Goal: Contribute content: Contribute content

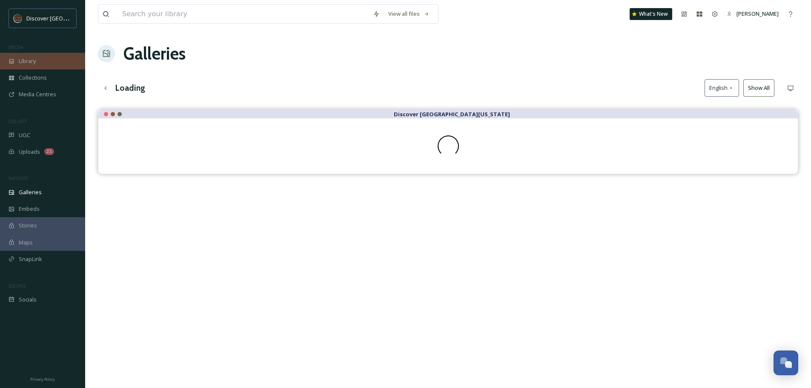
click at [32, 57] on span "Library" at bounding box center [27, 61] width 17 height 8
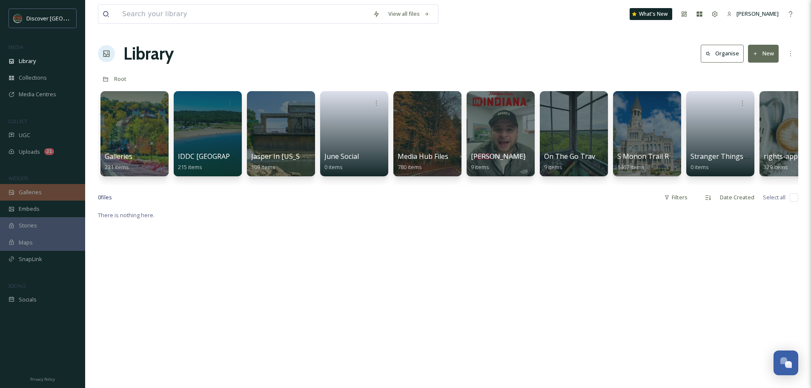
click at [34, 188] on span "Galleries" at bounding box center [30, 192] width 23 height 8
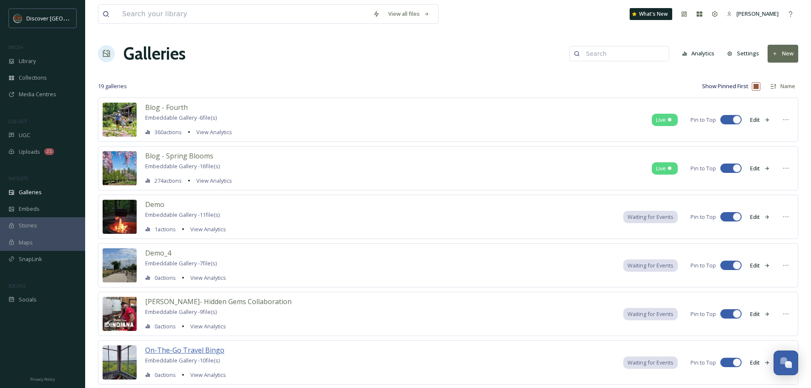
click at [208, 350] on span "On-The-Go Travel Bingo" at bounding box center [184, 349] width 79 height 9
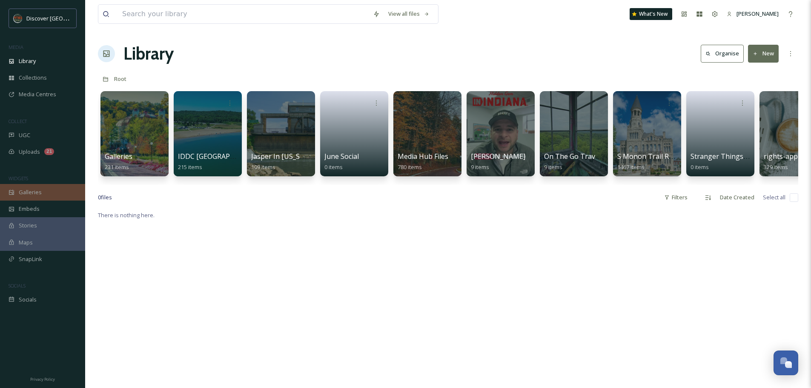
click at [29, 189] on span "Galleries" at bounding box center [30, 192] width 23 height 8
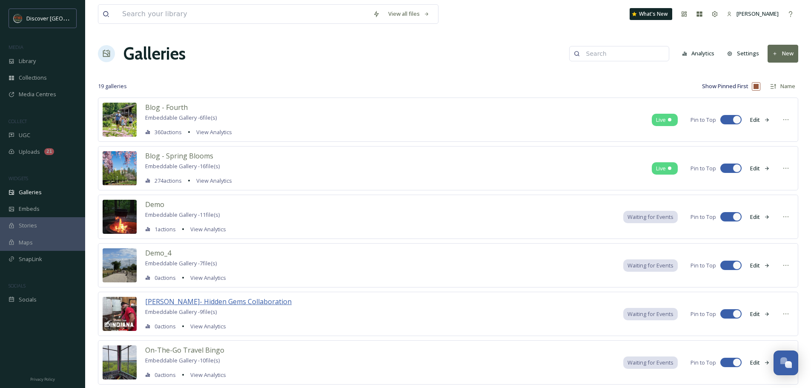
click at [224, 298] on span "[PERSON_NAME]- Hidden Gems Collaboration" at bounding box center [218, 301] width 146 height 9
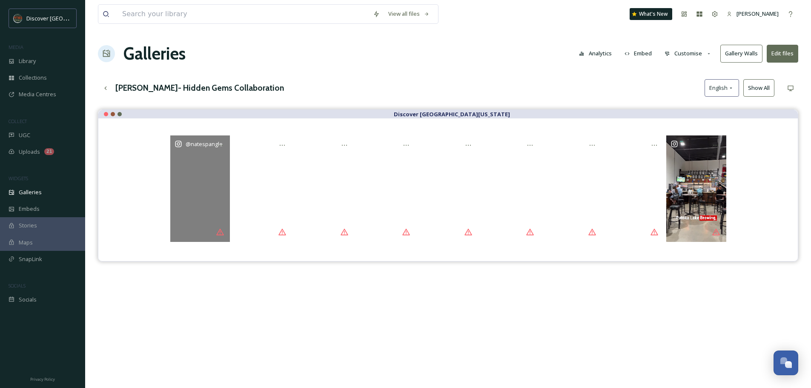
click at [193, 163] on div "@ natespangle" at bounding box center [200, 188] width 60 height 106
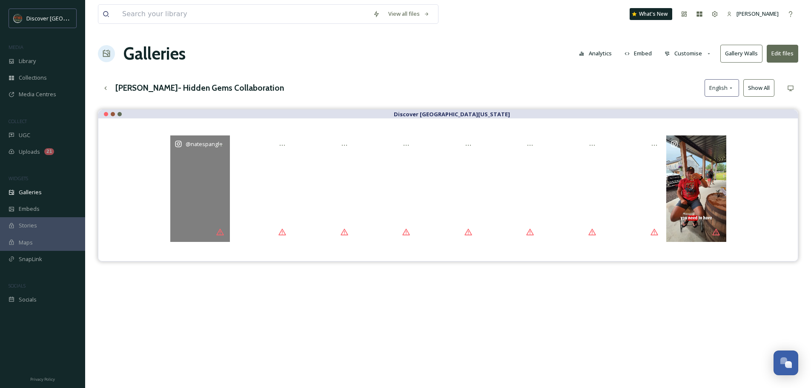
click at [211, 194] on div "@ natespangle" at bounding box center [200, 188] width 60 height 106
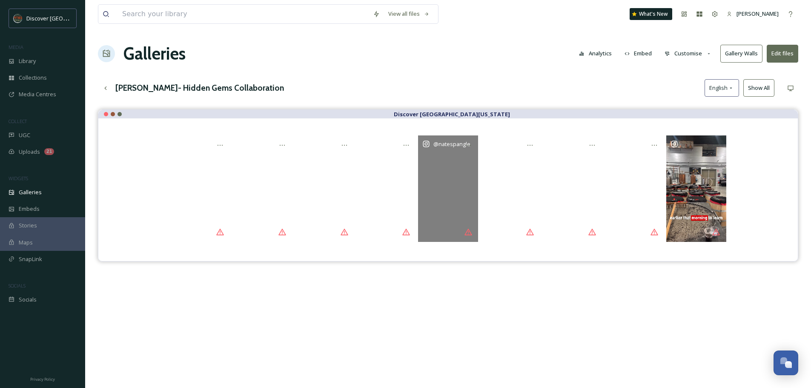
click at [449, 177] on div "@ natespangle" at bounding box center [448, 188] width 60 height 106
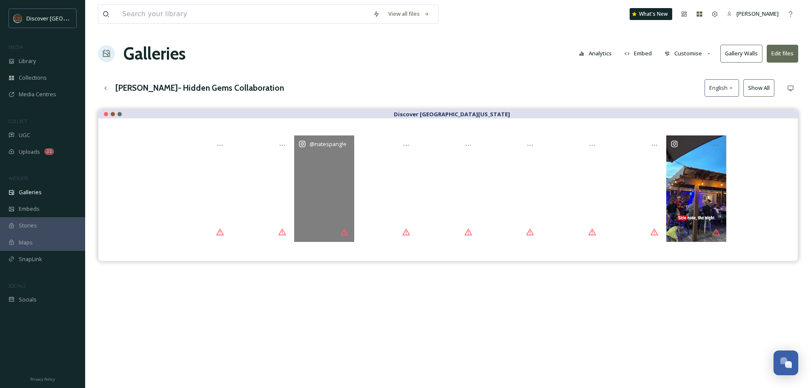
click at [317, 184] on div "@ natespangle" at bounding box center [324, 188] width 60 height 106
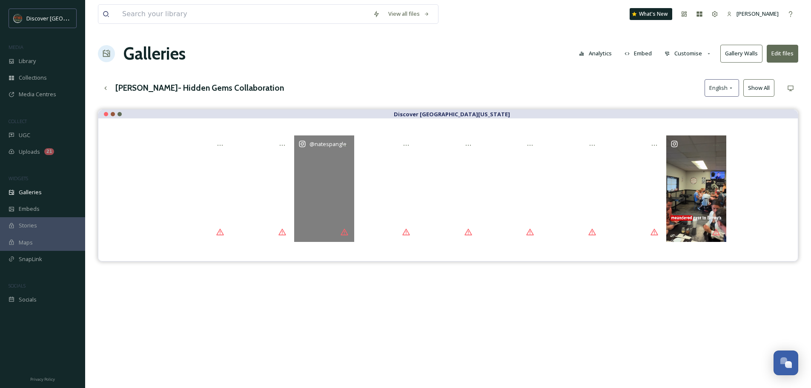
drag, startPoint x: 317, startPoint y: 184, endPoint x: 319, endPoint y: 173, distance: 11.2
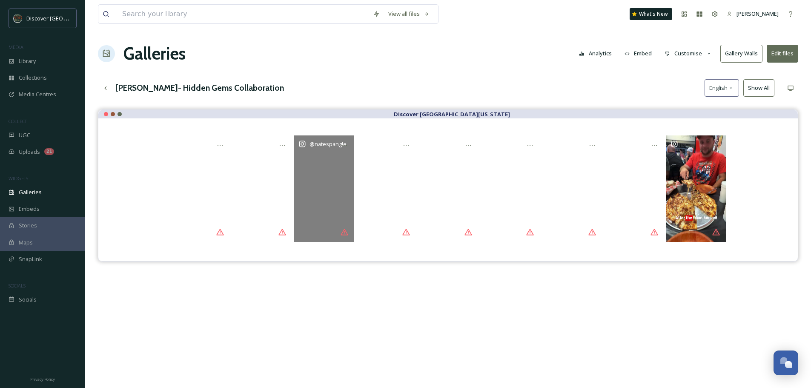
click at [319, 173] on div "@ natespangle" at bounding box center [324, 188] width 60 height 106
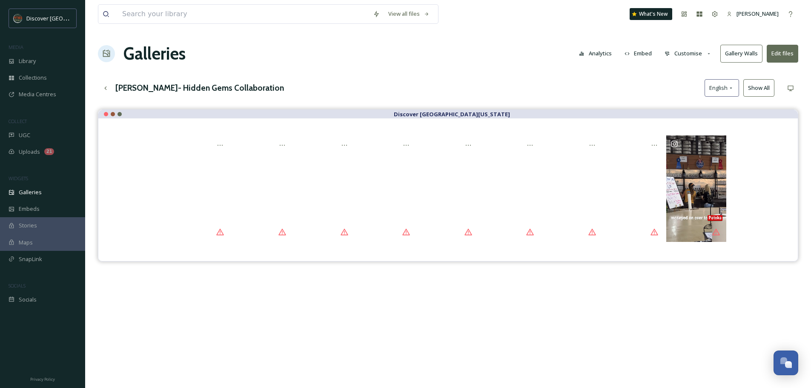
click at [778, 49] on button "Edit files" at bounding box center [783, 53] width 32 height 17
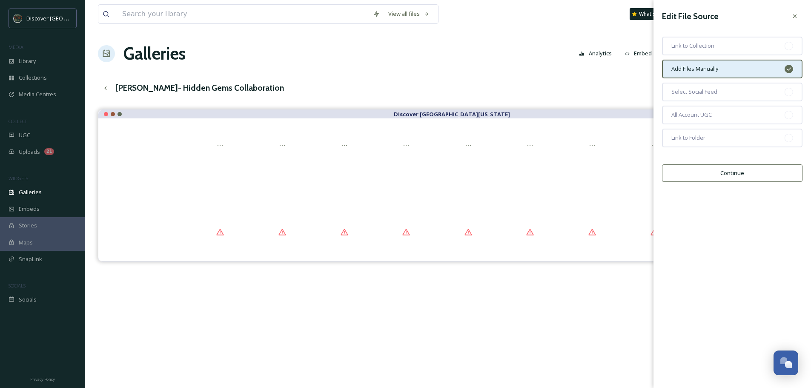
click at [722, 175] on button "Continue" at bounding box center [732, 172] width 141 height 17
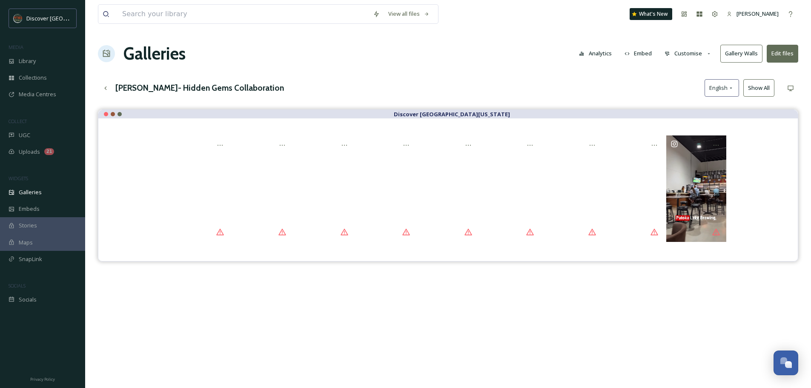
click at [562, 313] on div "Discover [GEOGRAPHIC_DATA][US_STATE]" at bounding box center [448, 303] width 701 height 388
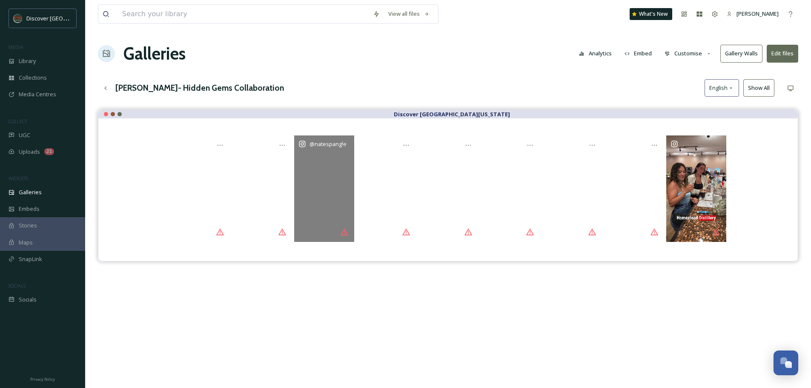
click at [318, 195] on div "@ natespangle" at bounding box center [324, 188] width 60 height 106
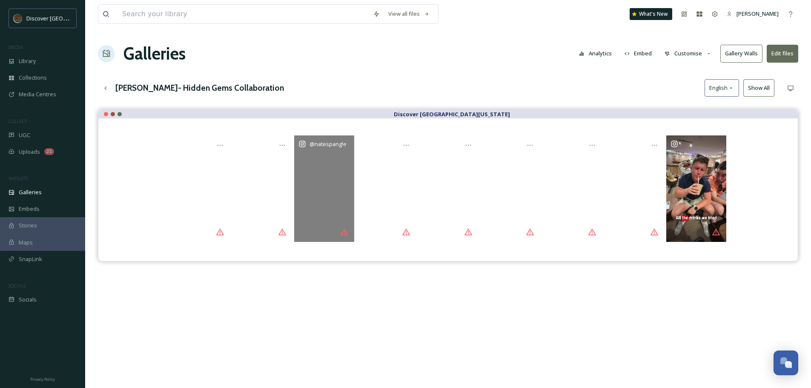
click at [318, 195] on div "@ natespangle" at bounding box center [324, 188] width 60 height 106
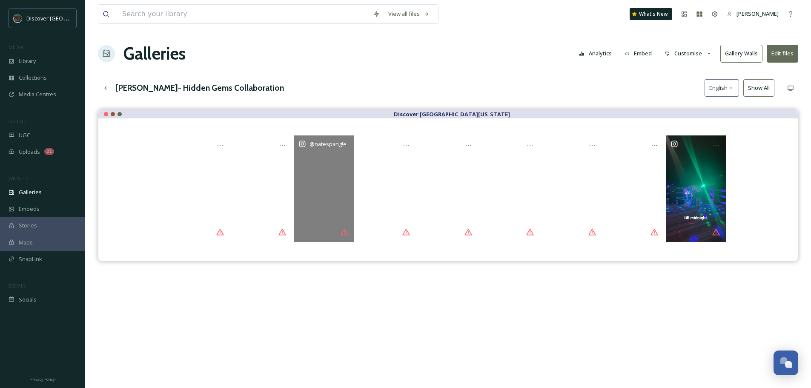
click at [316, 176] on div "@ natespangle" at bounding box center [324, 188] width 60 height 106
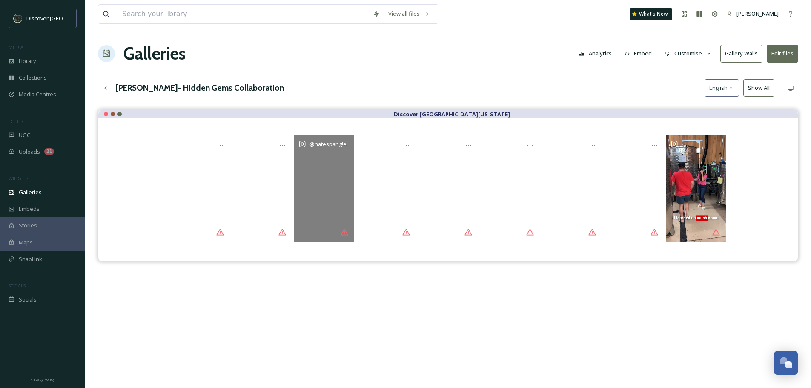
drag, startPoint x: 320, startPoint y: 185, endPoint x: 312, endPoint y: 132, distance: 54.3
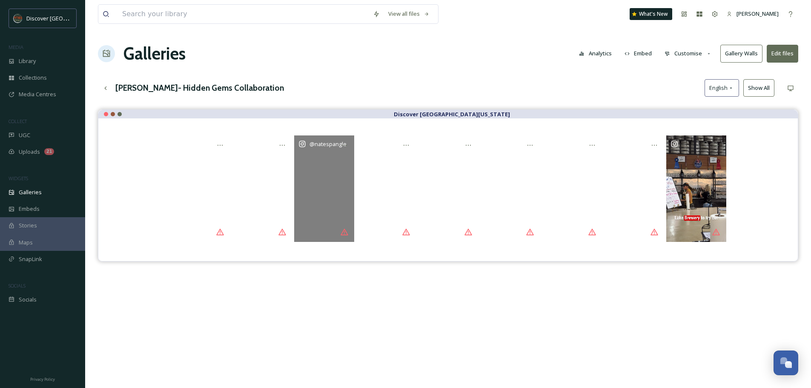
click at [319, 149] on div "@ natespangle" at bounding box center [328, 144] width 37 height 10
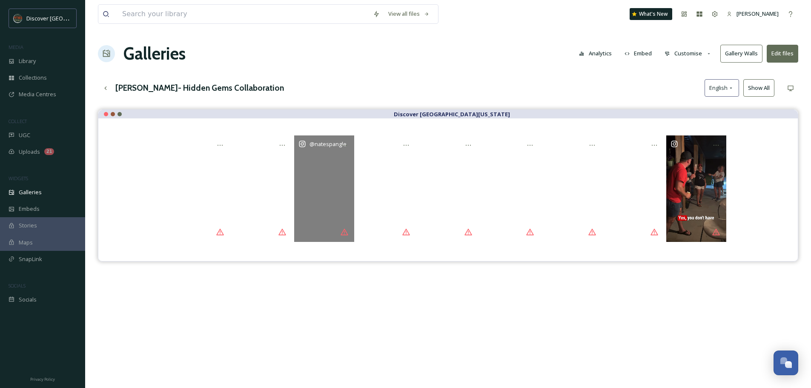
click at [305, 142] on icon "Opens media popup. Media description: natespangle-5453414.mp4." at bounding box center [303, 144] width 8 height 8
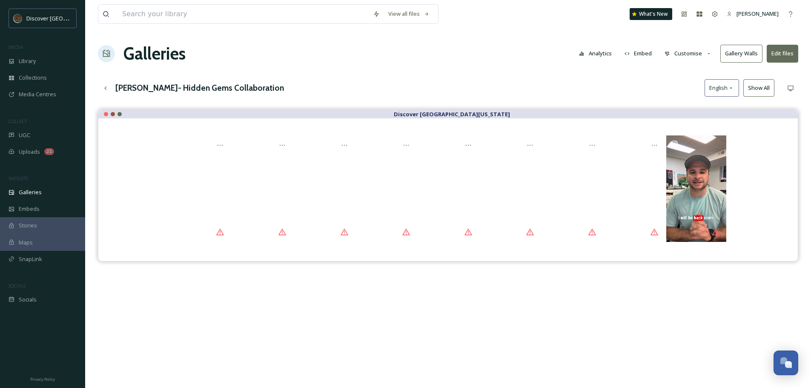
click at [684, 53] on button "Customise" at bounding box center [689, 53] width 56 height 17
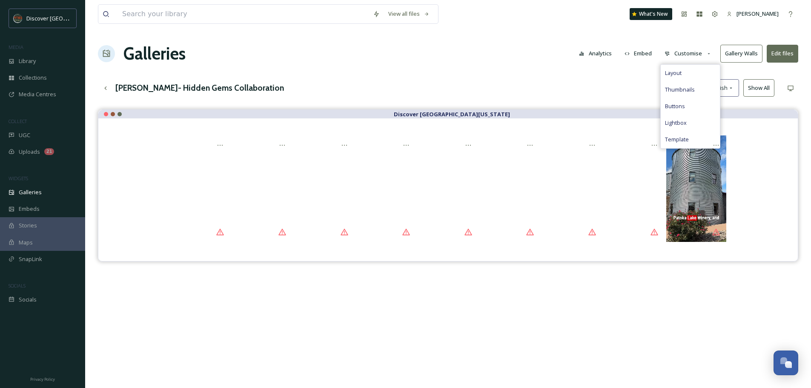
click at [781, 52] on button "Edit files" at bounding box center [783, 53] width 32 height 17
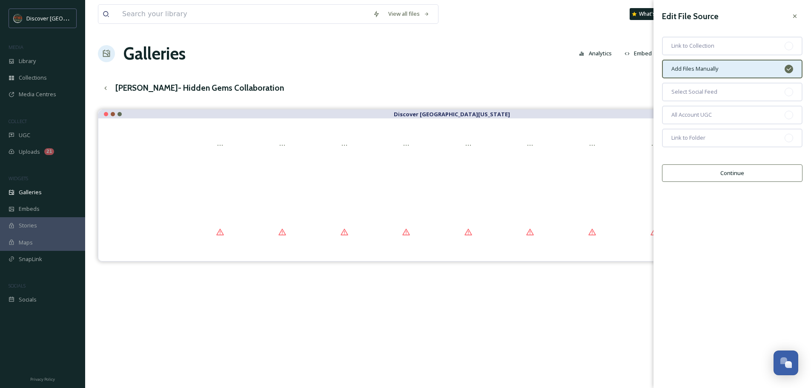
click at [727, 172] on button "Continue" at bounding box center [732, 172] width 141 height 17
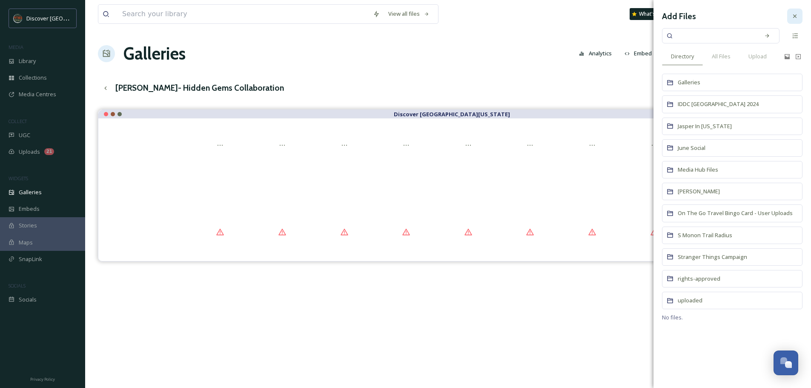
click at [795, 18] on icon at bounding box center [795, 16] width 7 height 7
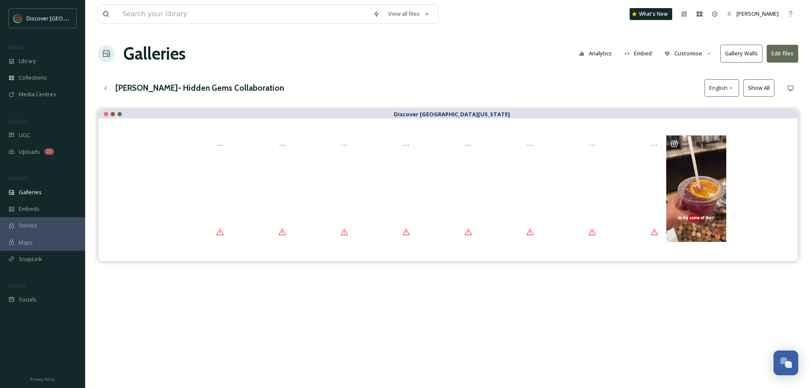
click at [571, 82] on div "Nate Spangle- Hidden Gems Collaboration English Show All" at bounding box center [448, 87] width 701 height 17
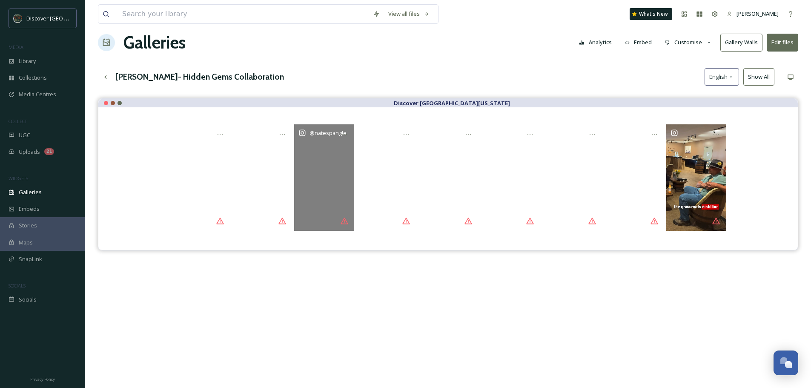
scroll to position [15, 0]
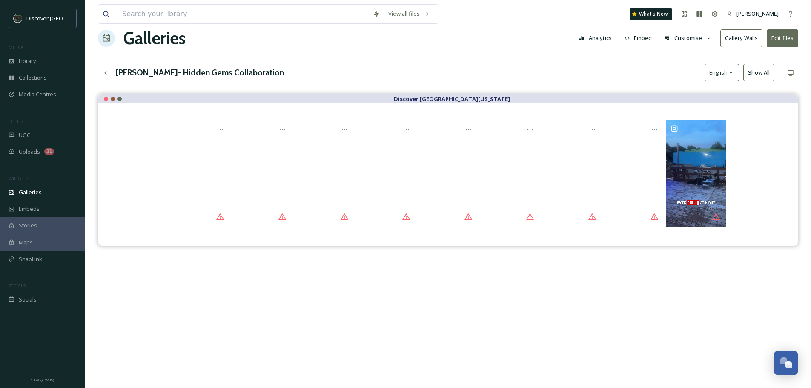
click at [138, 147] on div at bounding box center [448, 173] width 666 height 106
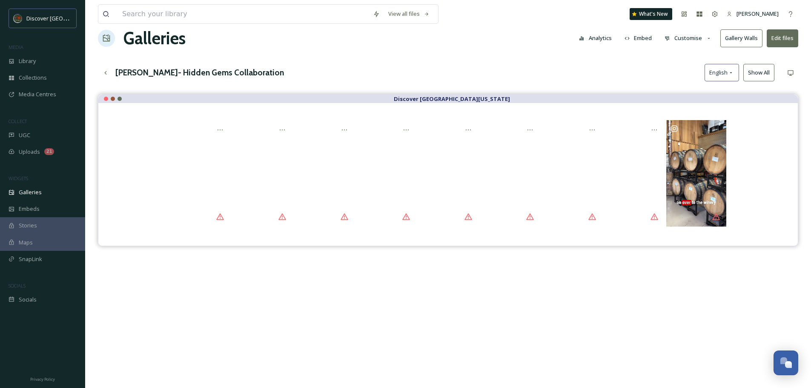
drag, startPoint x: 490, startPoint y: 99, endPoint x: 786, endPoint y: 106, distance: 296.1
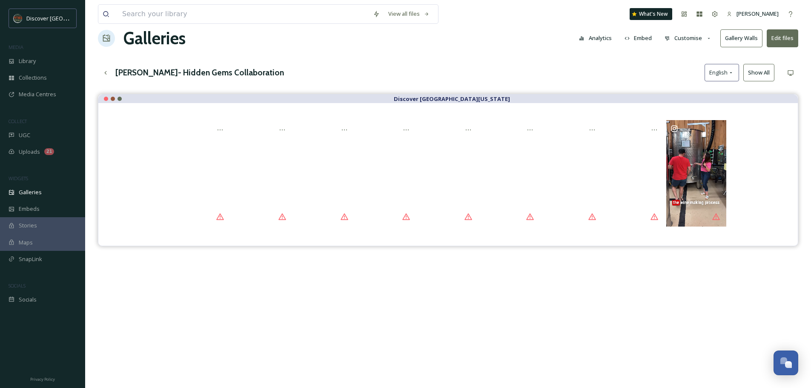
click at [786, 106] on div at bounding box center [448, 174] width 700 height 143
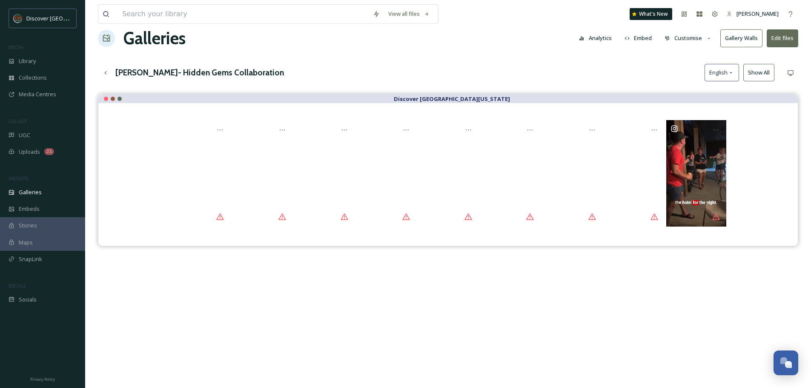
click at [760, 74] on button "Show All" at bounding box center [759, 72] width 31 height 17
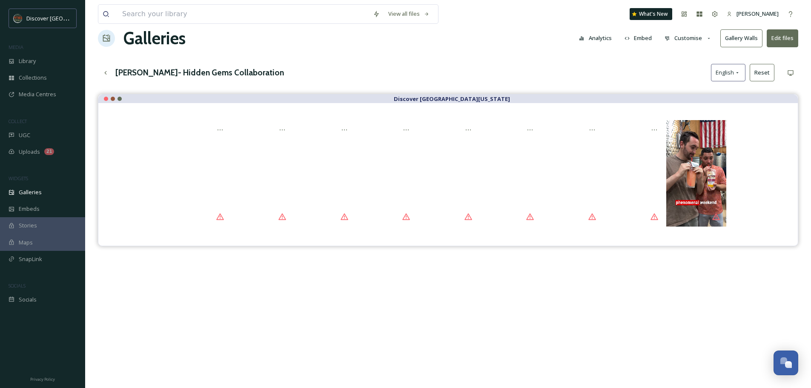
click at [646, 70] on div "Nate Spangle- Hidden Gems Collaboration English Reset" at bounding box center [448, 72] width 701 height 17
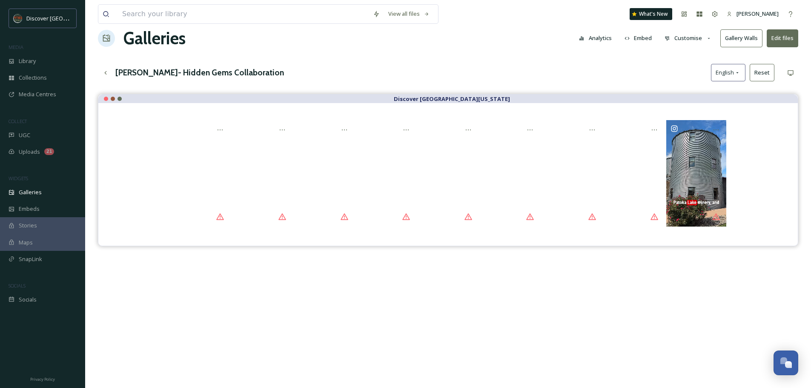
click at [751, 43] on button "Gallery Walls" at bounding box center [742, 37] width 42 height 17
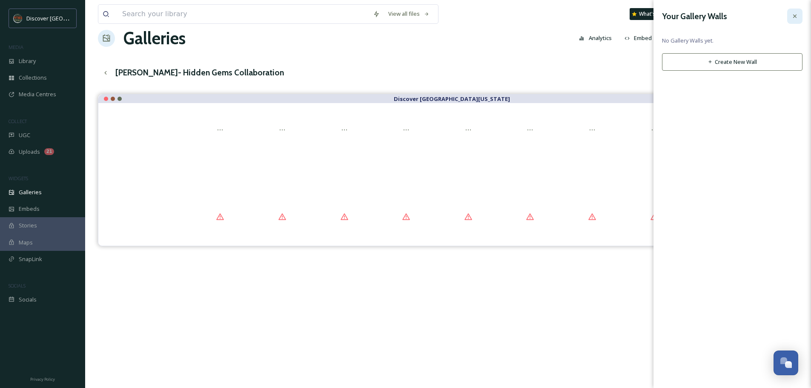
click at [797, 17] on icon at bounding box center [795, 16] width 7 height 7
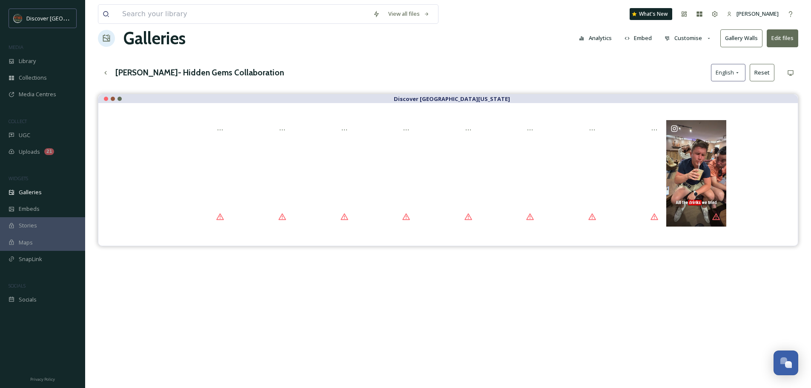
click at [687, 38] on button "Customise" at bounding box center [689, 38] width 56 height 17
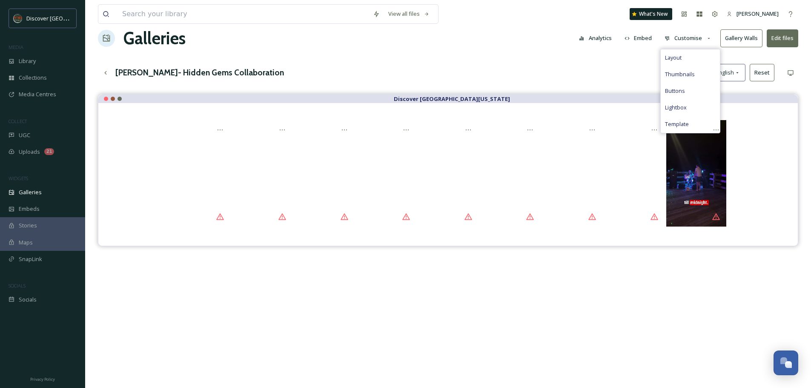
click at [619, 75] on div "Nate Spangle- Hidden Gems Collaboration English Reset" at bounding box center [448, 72] width 701 height 17
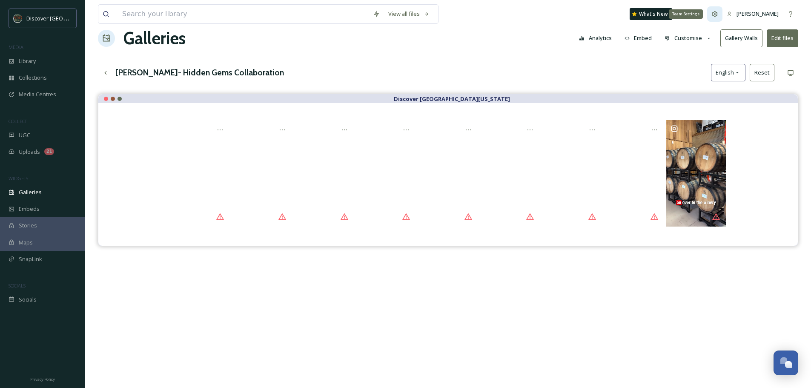
click at [719, 18] on div "Team Settings" at bounding box center [714, 13] width 15 height 15
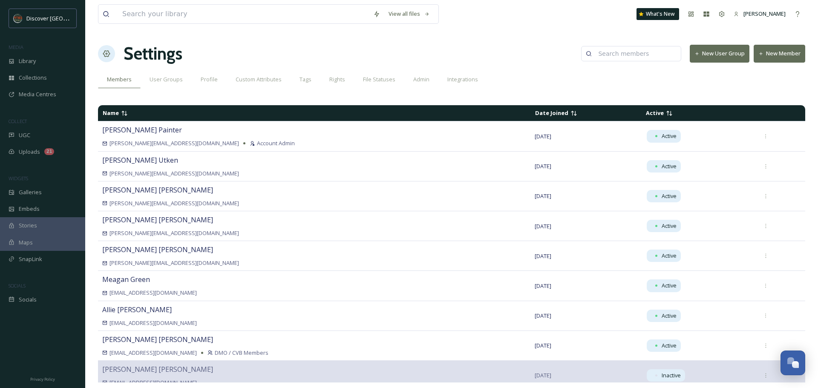
scroll to position [12, 0]
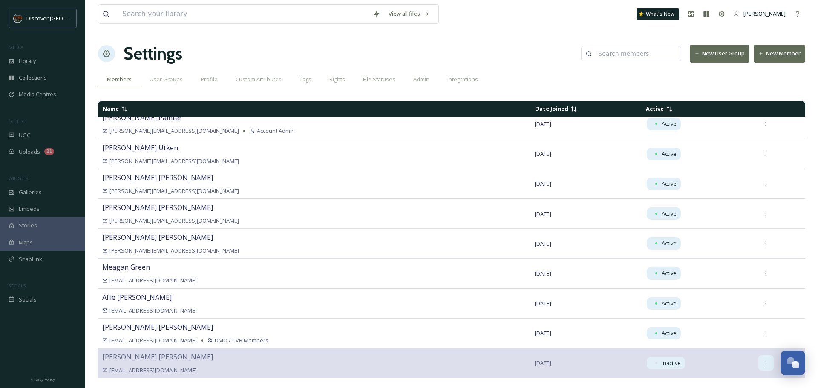
click at [763, 363] on icon at bounding box center [766, 363] width 6 height 6
click at [758, 366] on div at bounding box center [765, 362] width 15 height 15
click at [758, 368] on div at bounding box center [765, 362] width 15 height 15
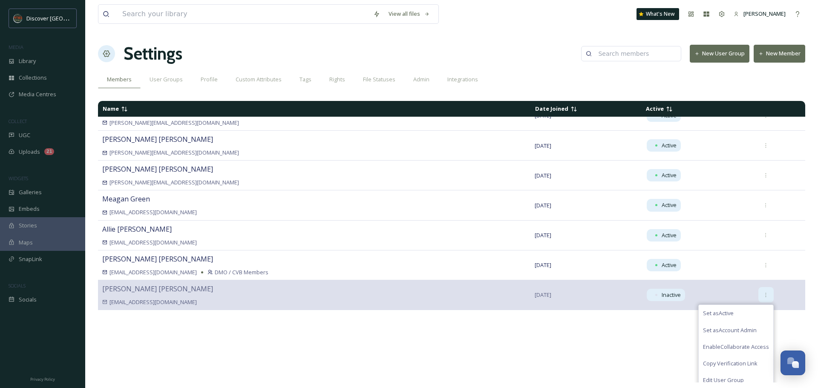
scroll to position [87, 0]
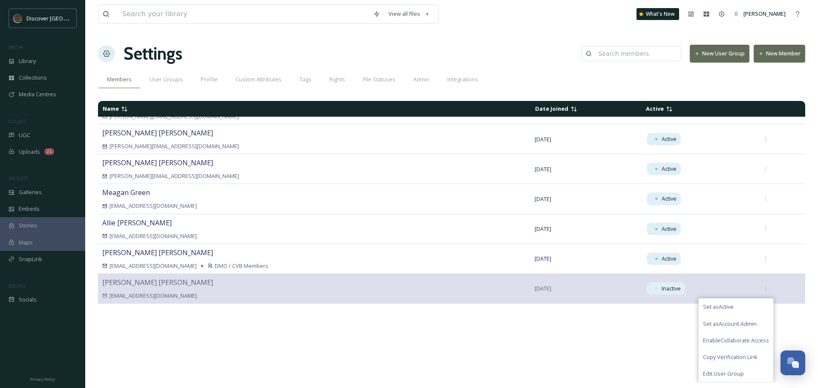
click at [626, 358] on div "Name Date Joined Active Kristal Painter k.painter@radiusindiana.com Account Adm…" at bounding box center [451, 241] width 707 height 281
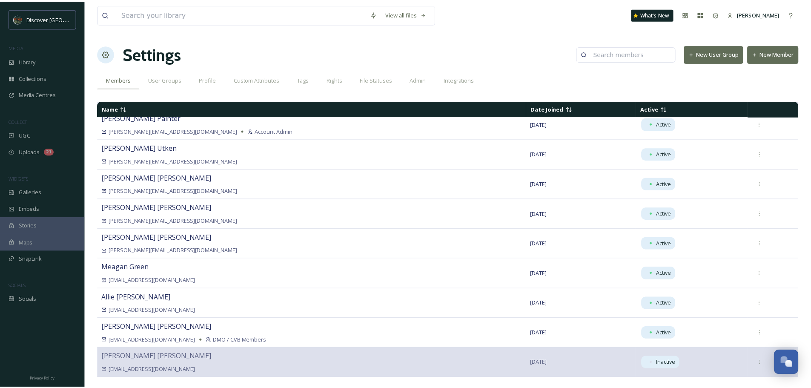
scroll to position [0, 0]
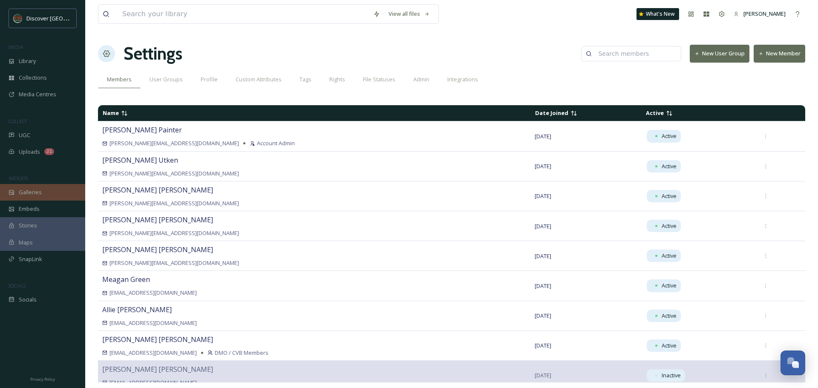
click at [25, 190] on span "Galleries" at bounding box center [30, 192] width 23 height 8
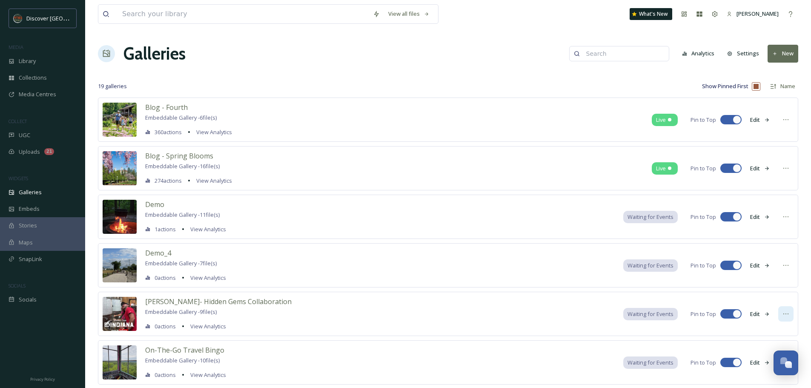
click at [787, 314] on icon at bounding box center [786, 313] width 7 height 7
click at [769, 330] on span "Edit Gallery" at bounding box center [765, 332] width 29 height 8
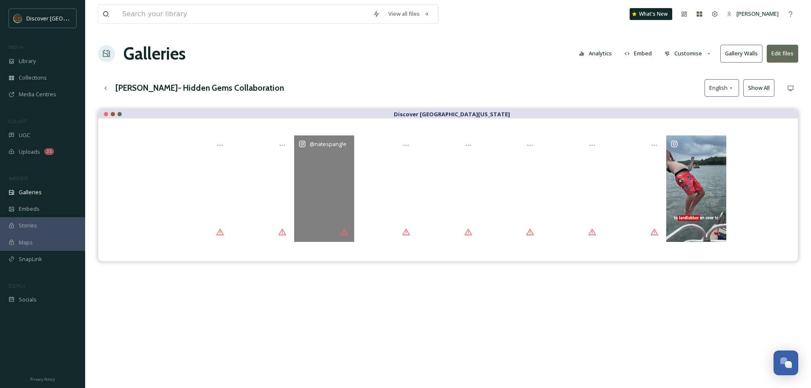
click at [337, 186] on div "@ natespangle" at bounding box center [324, 188] width 60 height 106
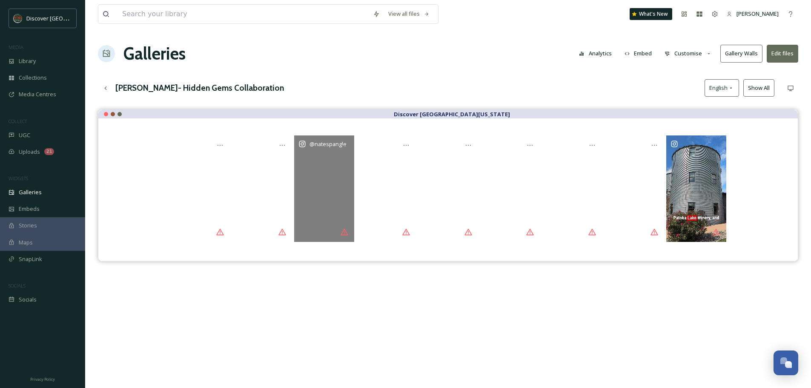
drag, startPoint x: 337, startPoint y: 186, endPoint x: 327, endPoint y: 171, distance: 18.3
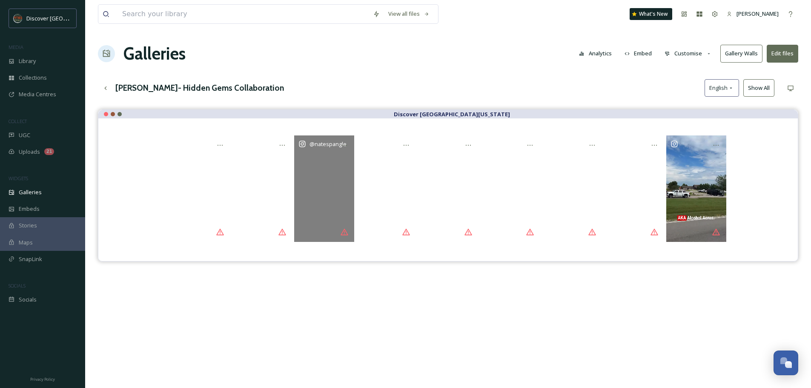
click at [327, 171] on div "@ natespangle" at bounding box center [324, 188] width 60 height 106
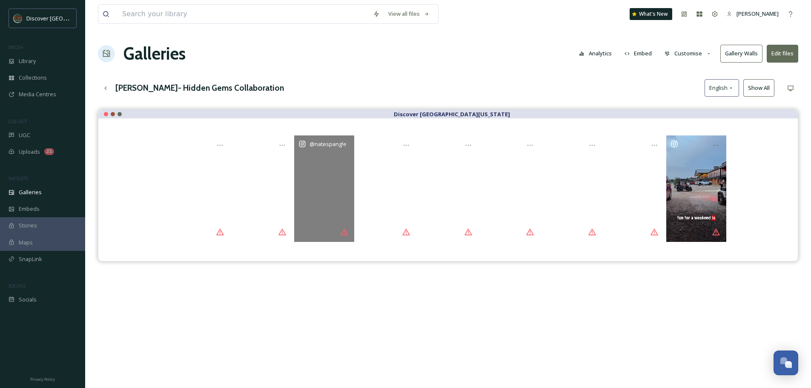
click at [327, 171] on div "@ natespangle" at bounding box center [324, 188] width 60 height 106
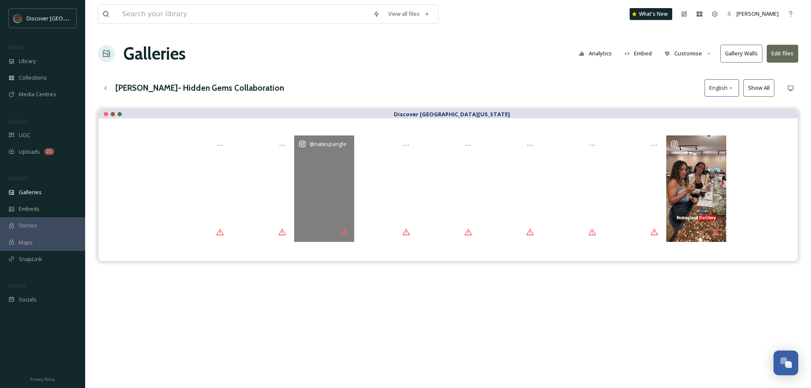
click at [327, 171] on div "@ natespangle" at bounding box center [324, 188] width 60 height 106
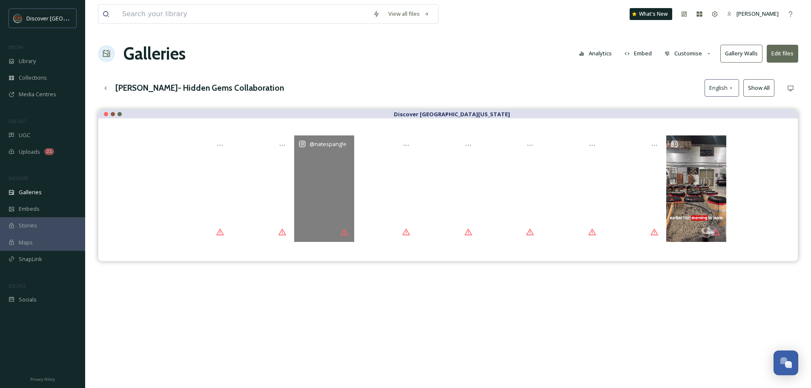
click at [327, 171] on div "@ natespangle" at bounding box center [324, 188] width 60 height 106
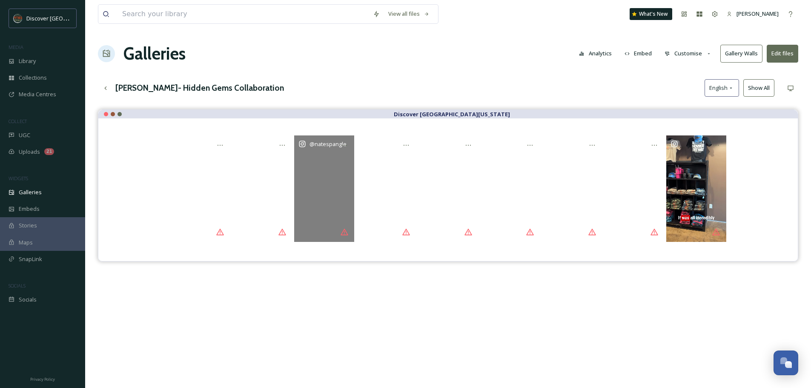
click at [327, 171] on div "@ natespangle" at bounding box center [324, 188] width 60 height 106
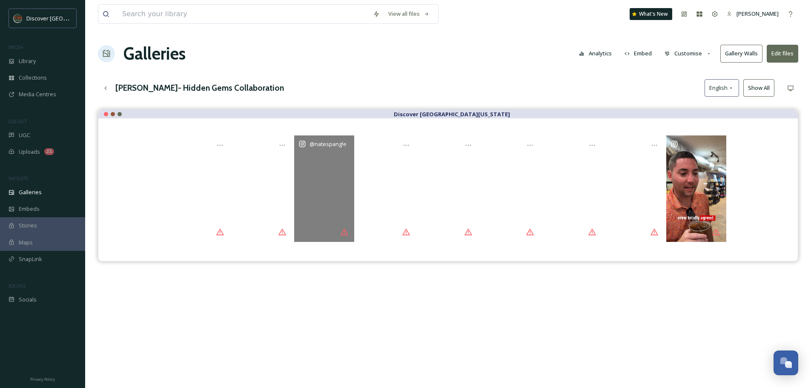
click at [327, 171] on div "@ natespangle" at bounding box center [324, 188] width 60 height 106
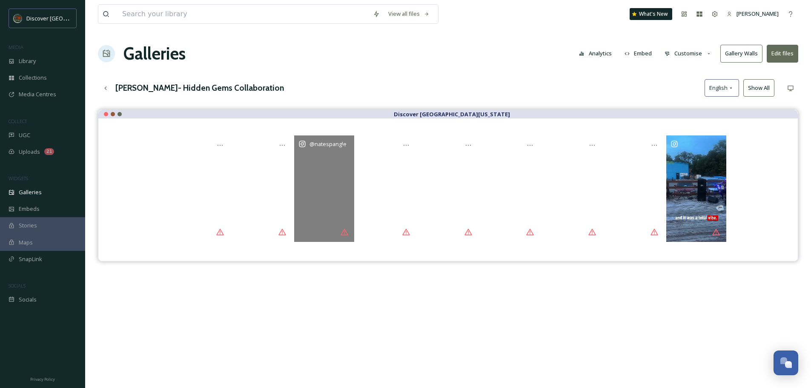
click at [327, 171] on div "@ natespangle" at bounding box center [324, 188] width 60 height 106
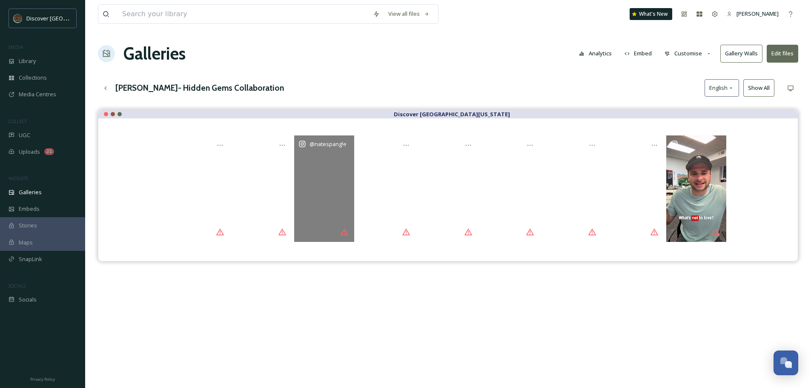
click at [318, 150] on div "@ natespangle" at bounding box center [324, 188] width 60 height 106
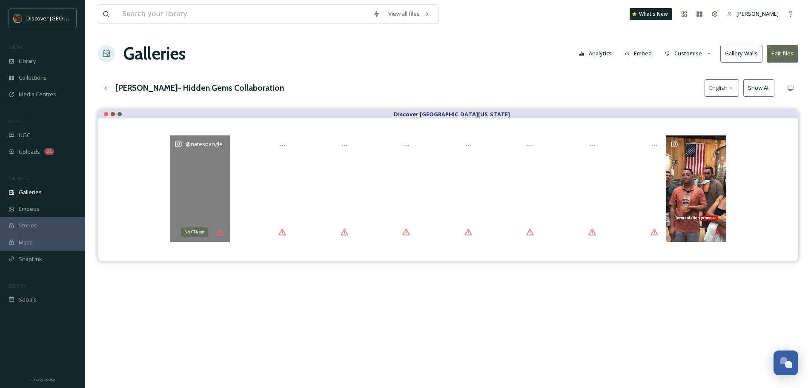
click at [199, 231] on div "No CTA set" at bounding box center [194, 231] width 27 height 9
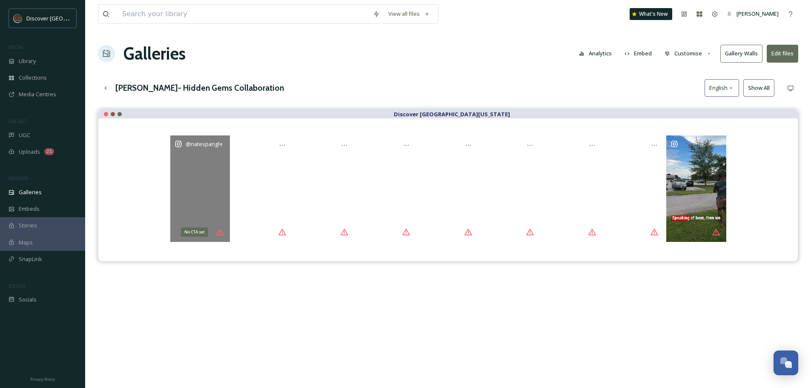
click at [221, 233] on icon "Opens media popup. Media description: natespangle-5454196.mp4." at bounding box center [220, 232] width 9 height 9
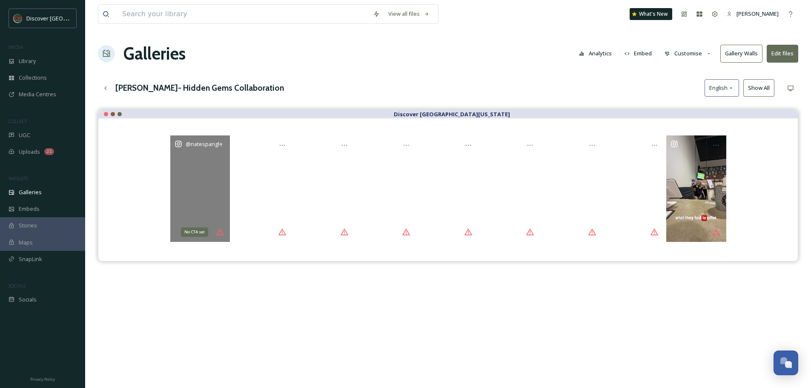
click at [202, 233] on div "No CTA set" at bounding box center [194, 231] width 27 height 9
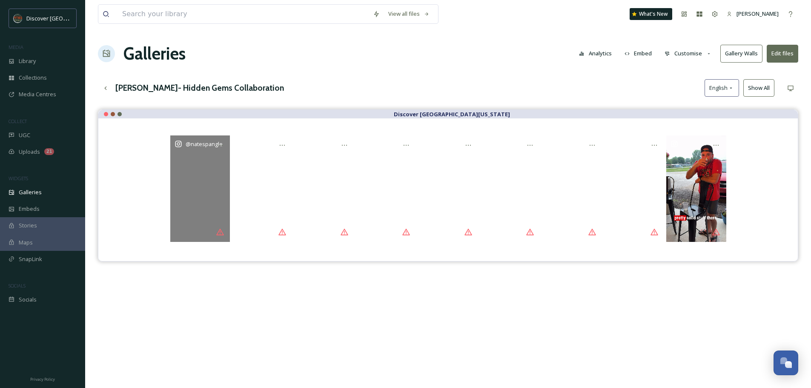
click at [198, 213] on div "@ natespangle" at bounding box center [200, 188] width 60 height 106
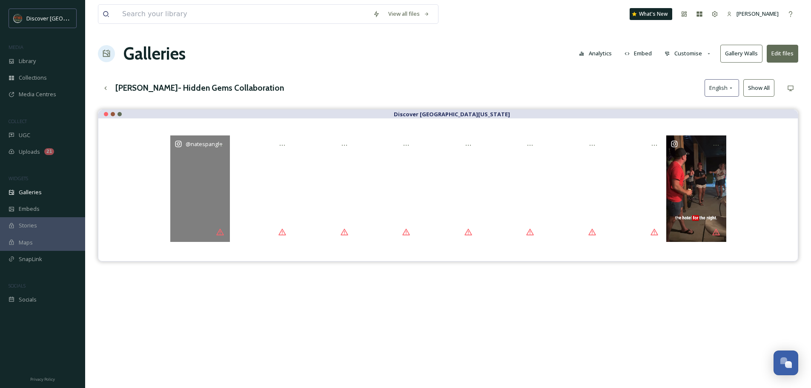
click at [198, 175] on div "@ natespangle" at bounding box center [200, 188] width 60 height 106
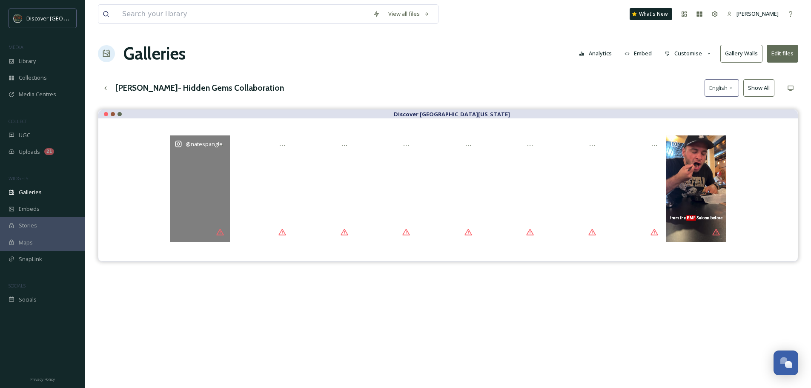
click at [204, 210] on div "@ natespangle" at bounding box center [200, 188] width 60 height 106
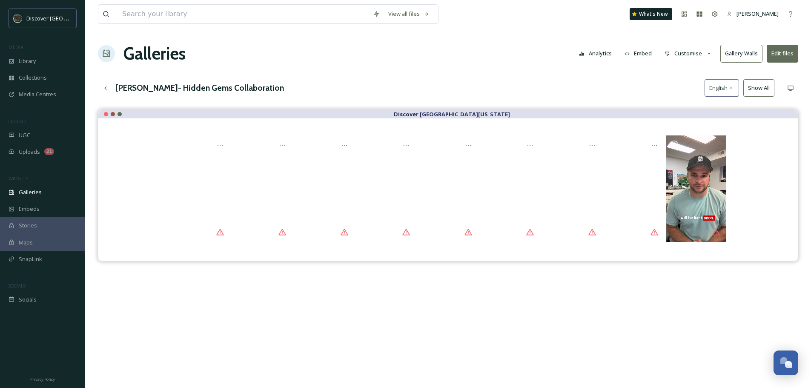
click at [790, 50] on button "Edit files" at bounding box center [783, 53] width 32 height 17
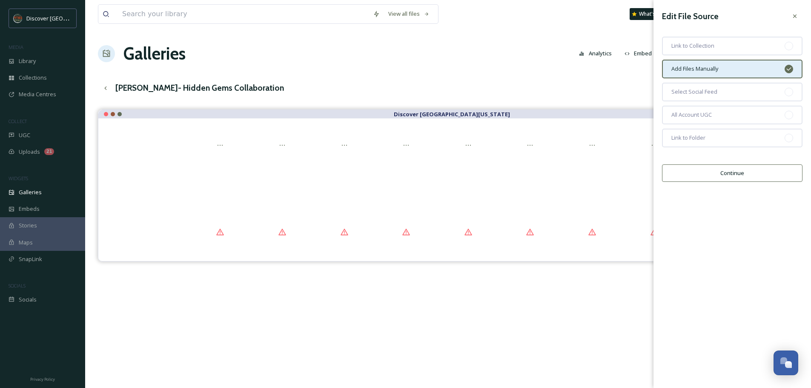
click at [784, 68] on div "Add Files Manually" at bounding box center [732, 69] width 141 height 19
click at [741, 172] on button "Continue" at bounding box center [732, 172] width 141 height 17
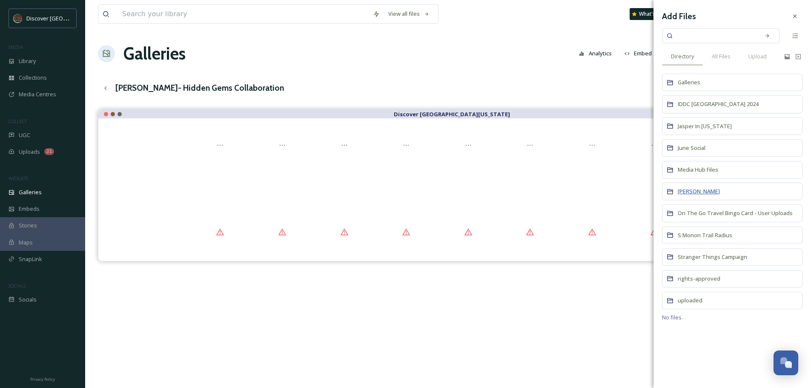
click at [703, 189] on span "Nate Spangle" at bounding box center [699, 191] width 42 height 8
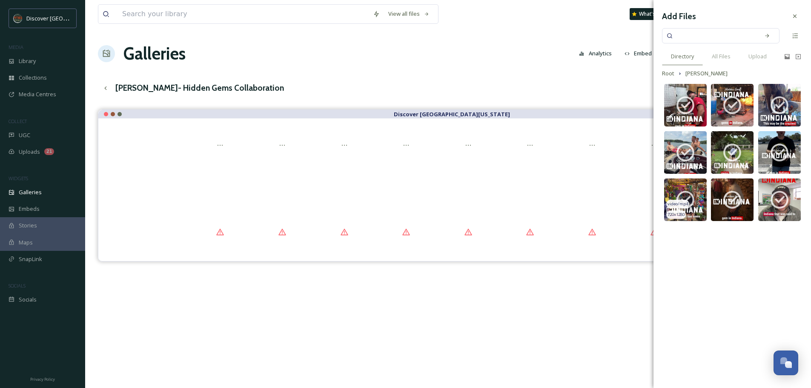
click at [697, 211] on img at bounding box center [685, 199] width 43 height 43
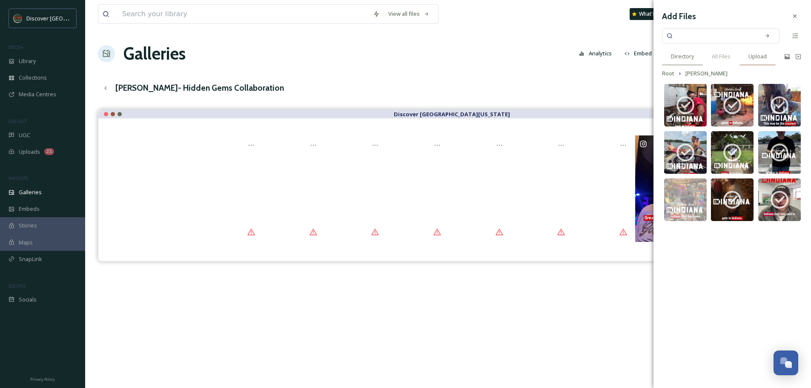
click at [766, 56] on span "Upload" at bounding box center [758, 56] width 18 height 8
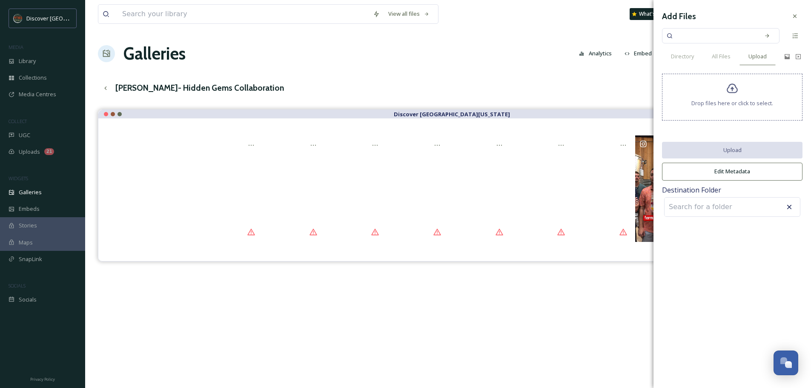
click at [743, 100] on span "Drop files here or click to select." at bounding box center [733, 103] width 82 height 8
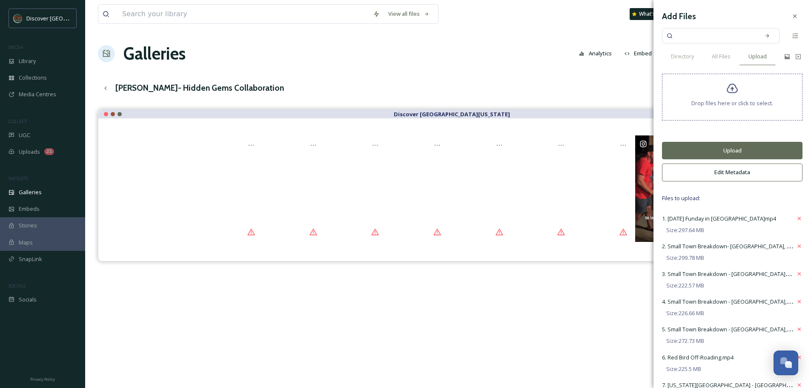
click at [729, 146] on button "Upload" at bounding box center [732, 150] width 141 height 17
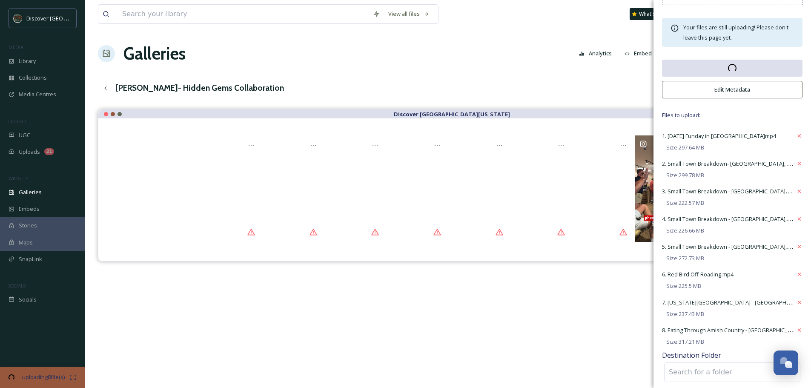
scroll to position [120, 0]
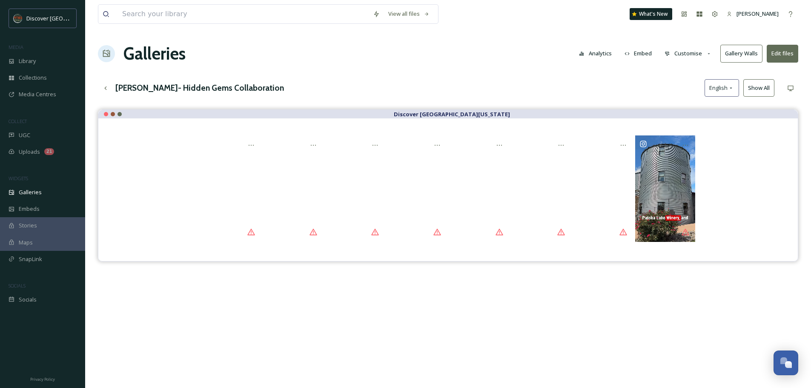
click at [784, 55] on button "Edit files" at bounding box center [783, 53] width 32 height 17
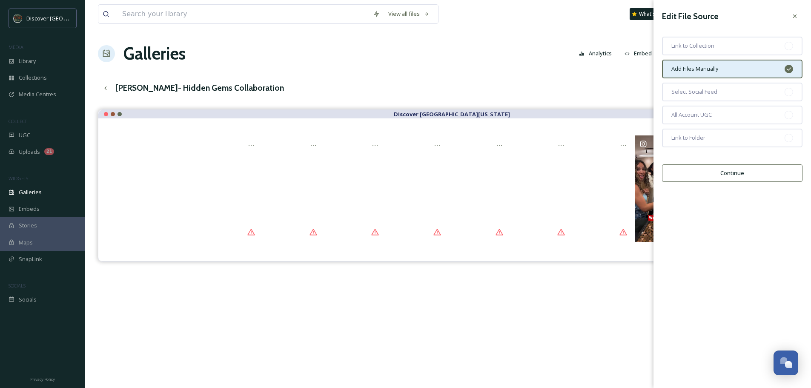
click at [721, 169] on button "Continue" at bounding box center [732, 172] width 141 height 17
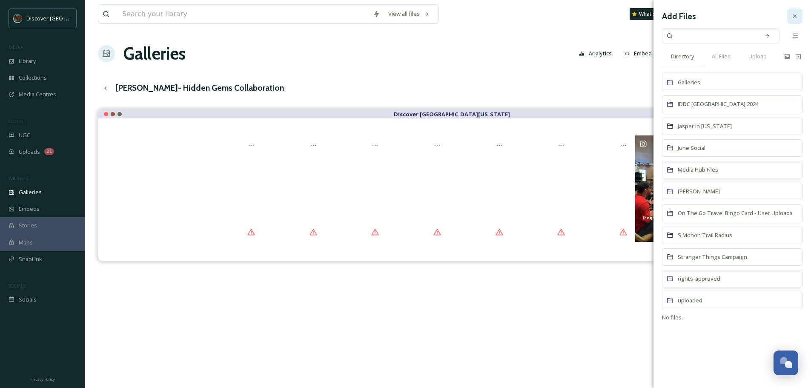
click at [796, 15] on icon at bounding box center [795, 16] width 7 height 7
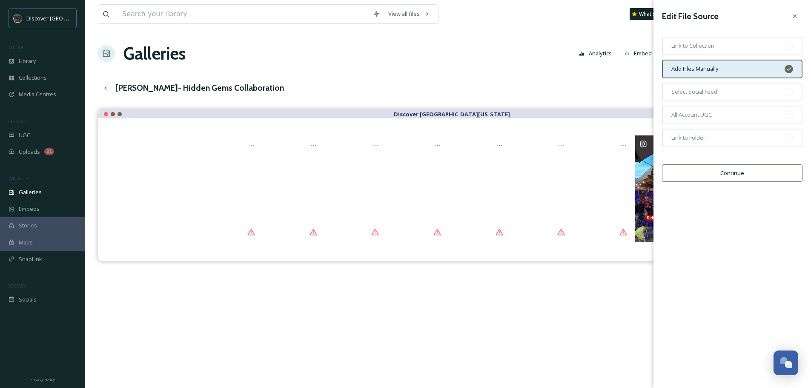
click at [729, 172] on button "Continue" at bounding box center [732, 172] width 141 height 17
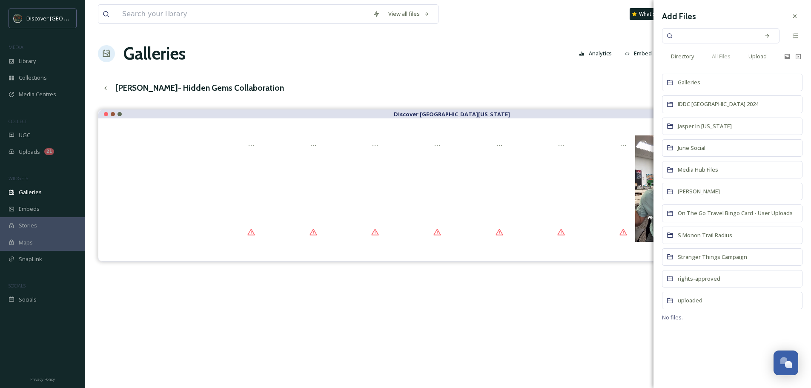
click at [761, 50] on div "Upload" at bounding box center [758, 56] width 36 height 17
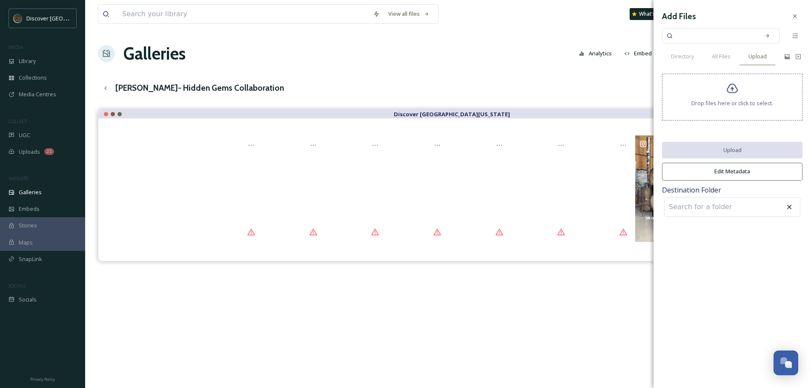
click at [741, 98] on div "Drop files here or click to select." at bounding box center [732, 97] width 141 height 47
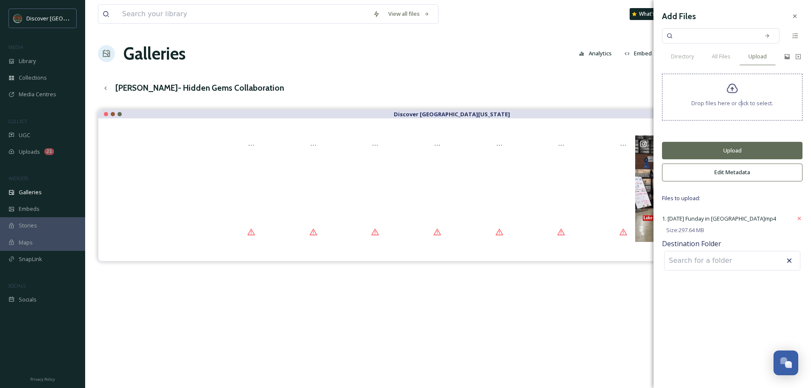
click at [746, 149] on button "Upload" at bounding box center [732, 150] width 141 height 17
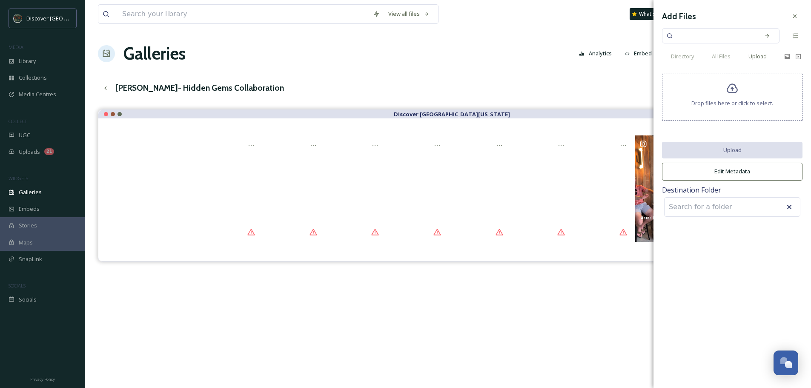
click at [648, 313] on div "Discover [GEOGRAPHIC_DATA][US_STATE]" at bounding box center [448, 303] width 701 height 388
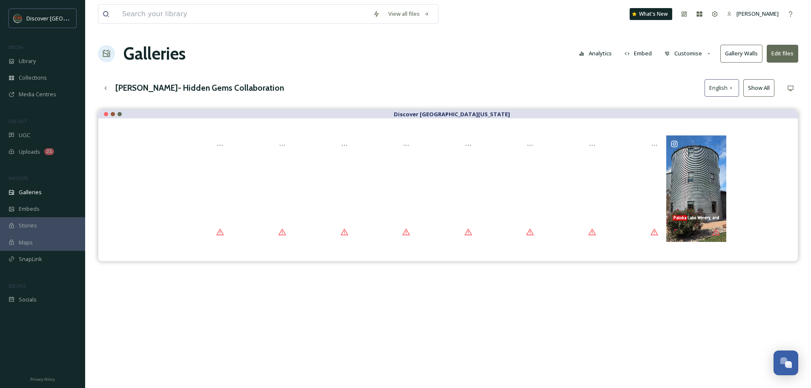
click at [787, 59] on button "Edit files" at bounding box center [783, 53] width 32 height 17
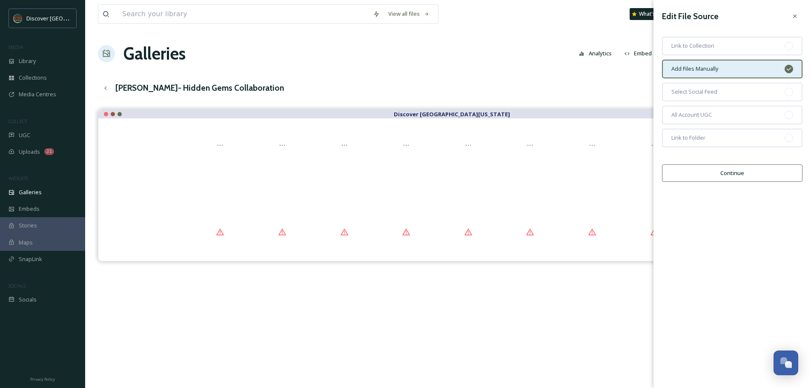
click at [747, 174] on button "Continue" at bounding box center [732, 172] width 141 height 17
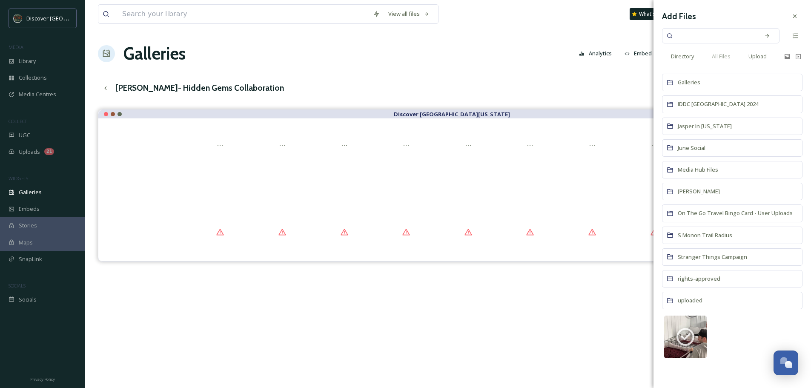
click at [758, 55] on span "Upload" at bounding box center [758, 56] width 18 height 8
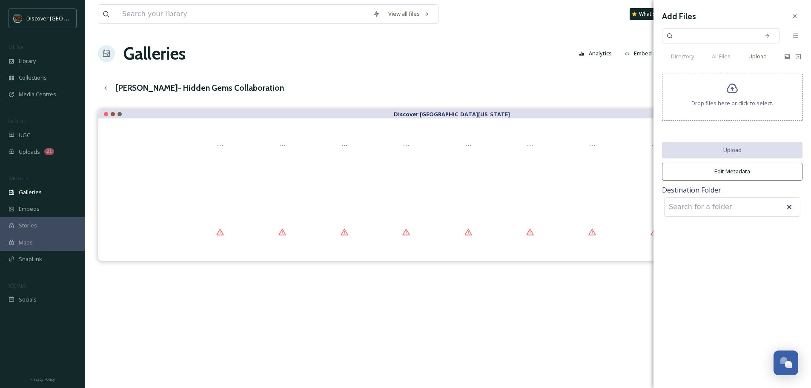
click at [740, 90] on div "Drop files here or click to select." at bounding box center [732, 97] width 141 height 47
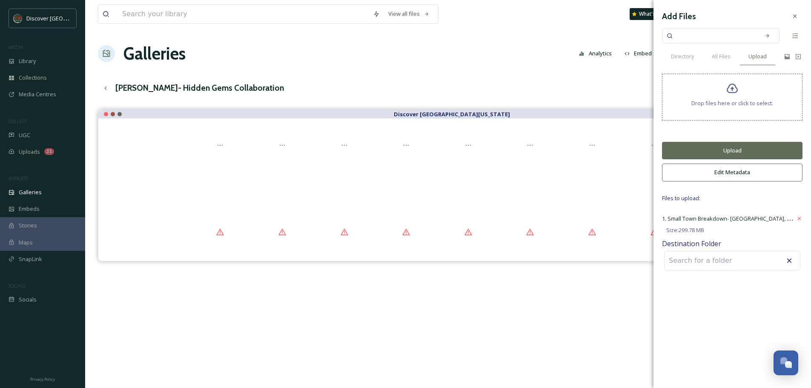
click at [751, 151] on button "Upload" at bounding box center [732, 150] width 141 height 17
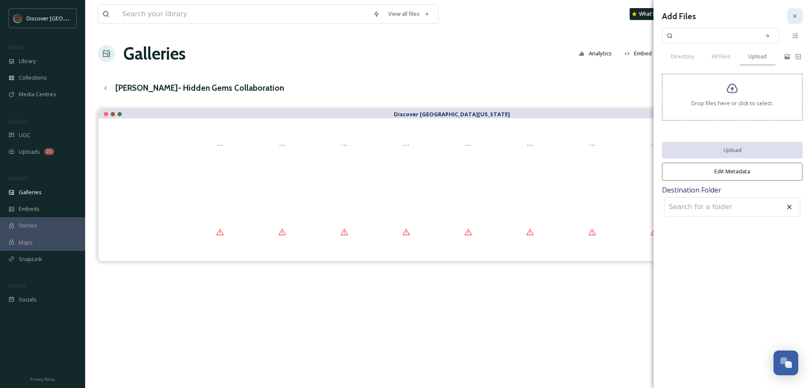
click at [796, 15] on icon at bounding box center [794, 15] width 3 height 3
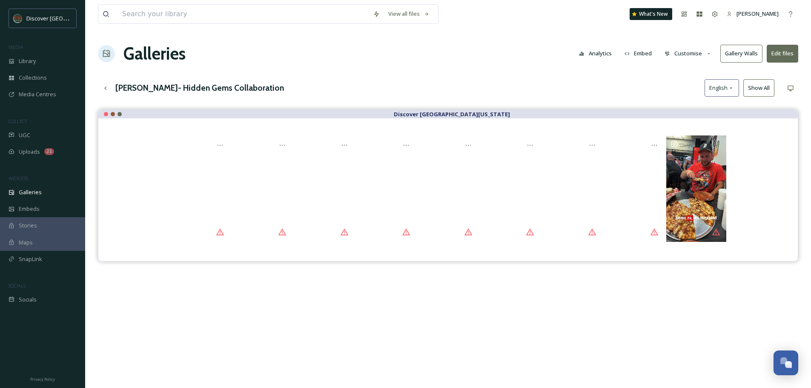
click at [502, 76] on div "View all files What's New Kristal Painter Galleries Analytics Embed Customise G…" at bounding box center [448, 255] width 726 height 510
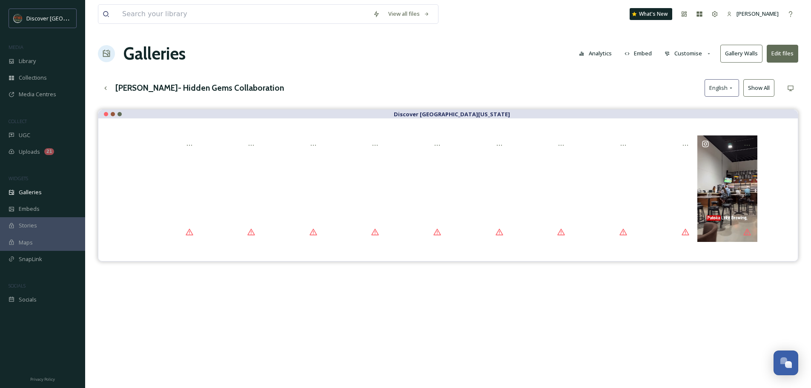
click at [788, 54] on button "Edit files" at bounding box center [783, 53] width 32 height 17
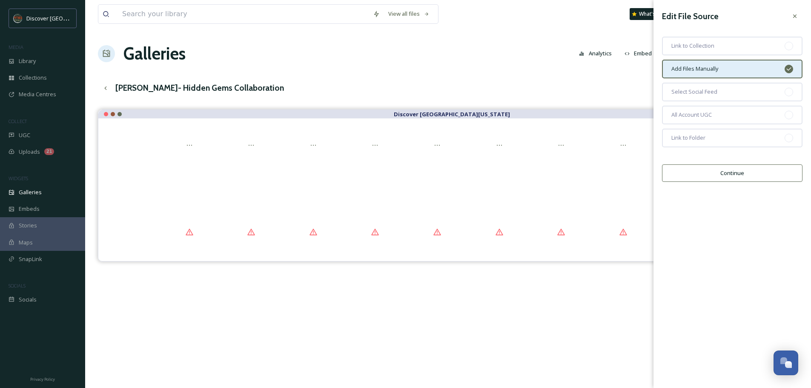
click at [729, 181] on button "Continue" at bounding box center [732, 172] width 141 height 17
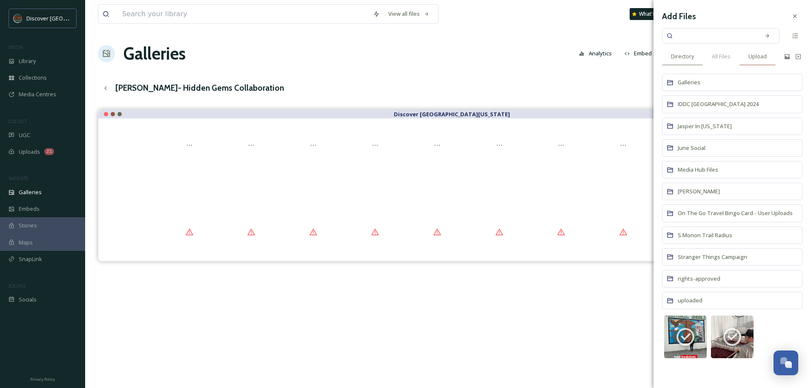
click at [767, 56] on span "Upload" at bounding box center [758, 56] width 18 height 8
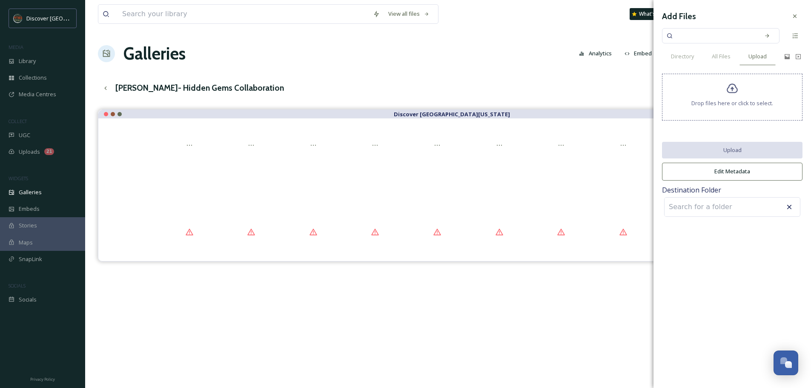
click at [746, 91] on div "Drop files here or click to select." at bounding box center [732, 97] width 141 height 47
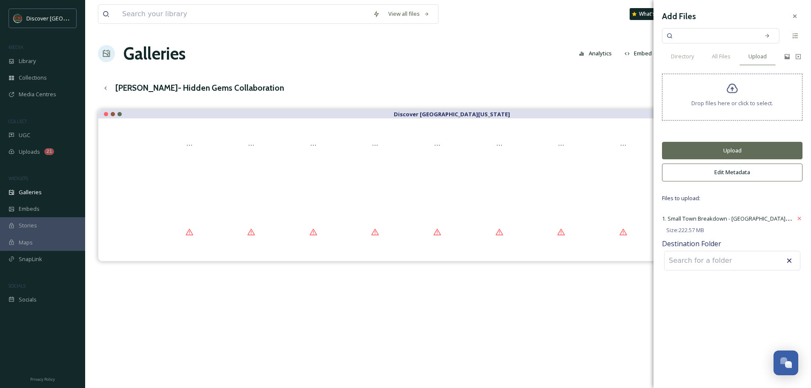
click at [726, 151] on button "Upload" at bounding box center [732, 150] width 141 height 17
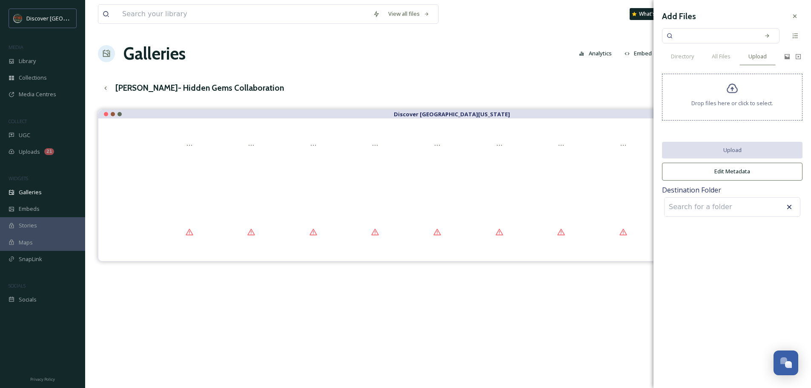
click at [500, 287] on div "Discover [GEOGRAPHIC_DATA][US_STATE]" at bounding box center [448, 303] width 701 height 388
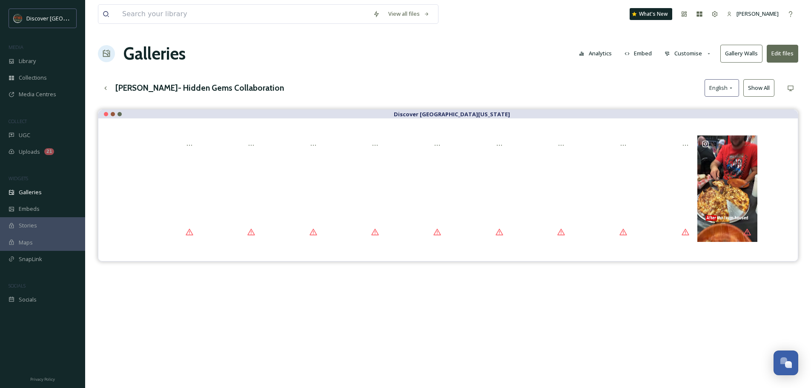
click at [759, 84] on button "Show All" at bounding box center [759, 87] width 31 height 17
